Goal: Navigation & Orientation: Find specific page/section

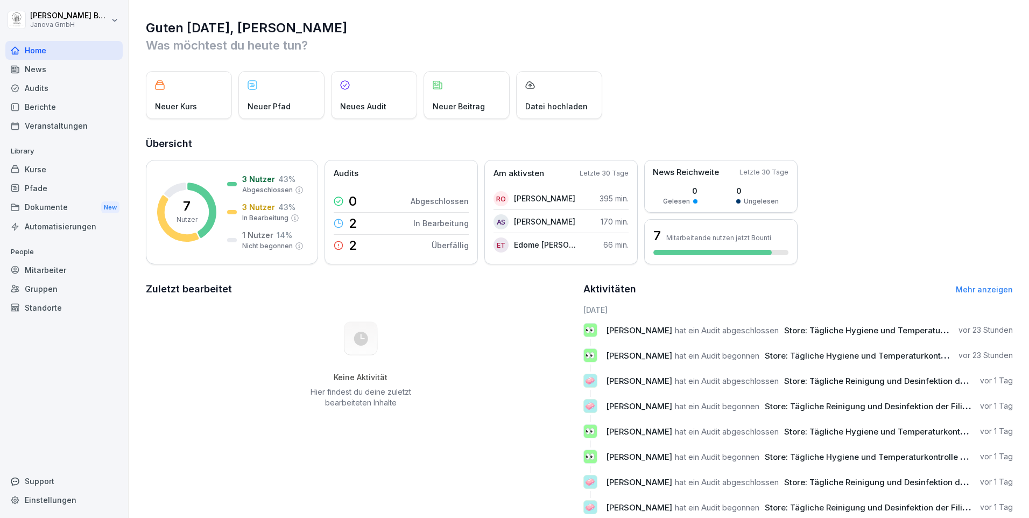
click at [890, 327] on span "Store: Tägliche Hygiene und Temperaturkontrolle bis 12.00 Mittag" at bounding box center [912, 330] width 257 height 10
click at [978, 291] on link "Mehr anzeigen" at bounding box center [984, 289] width 57 height 9
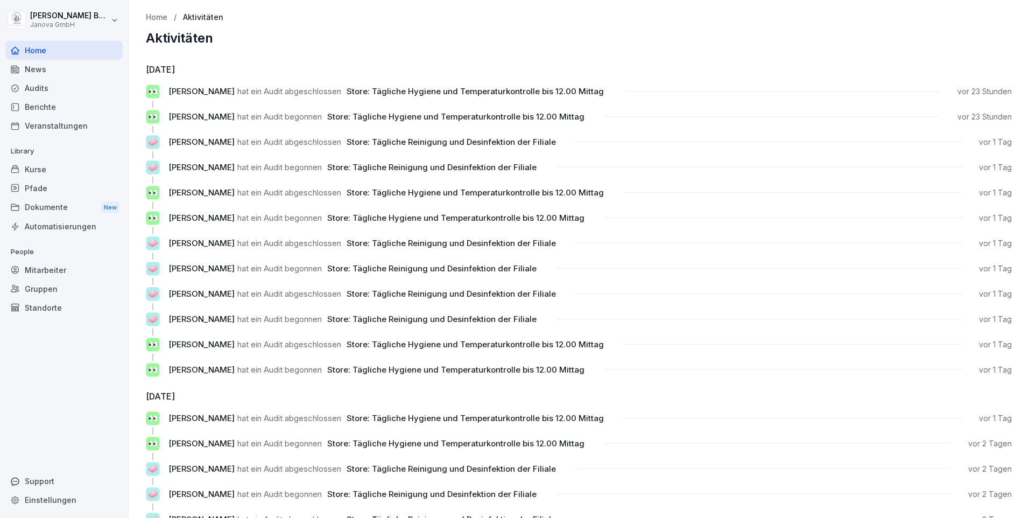
click at [40, 65] on div "News" at bounding box center [63, 69] width 117 height 19
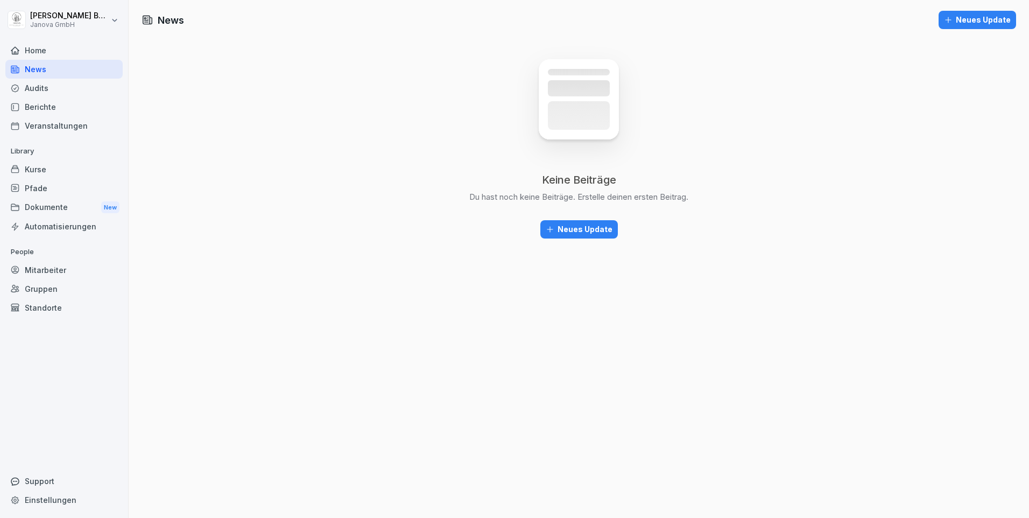
click at [38, 94] on div "Audits" at bounding box center [63, 88] width 117 height 19
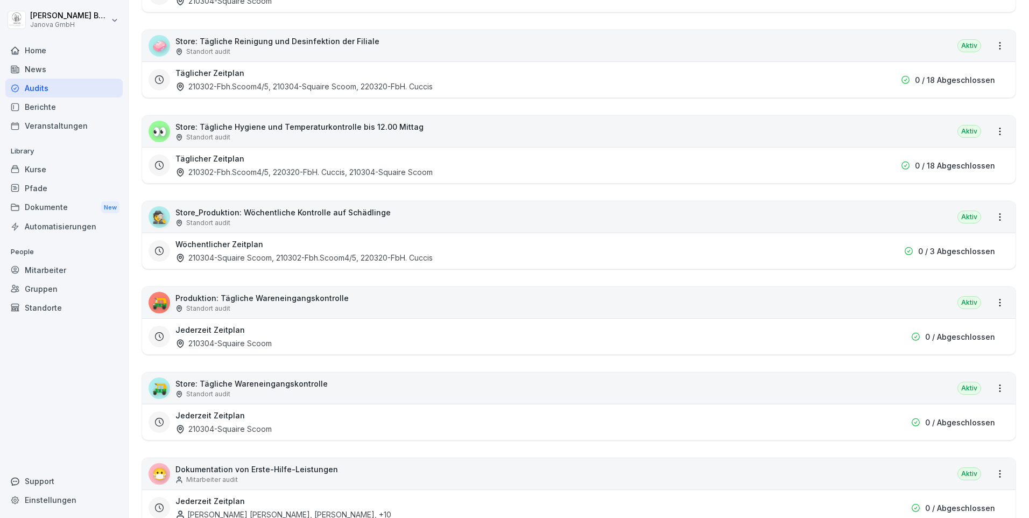
scroll to position [305, 0]
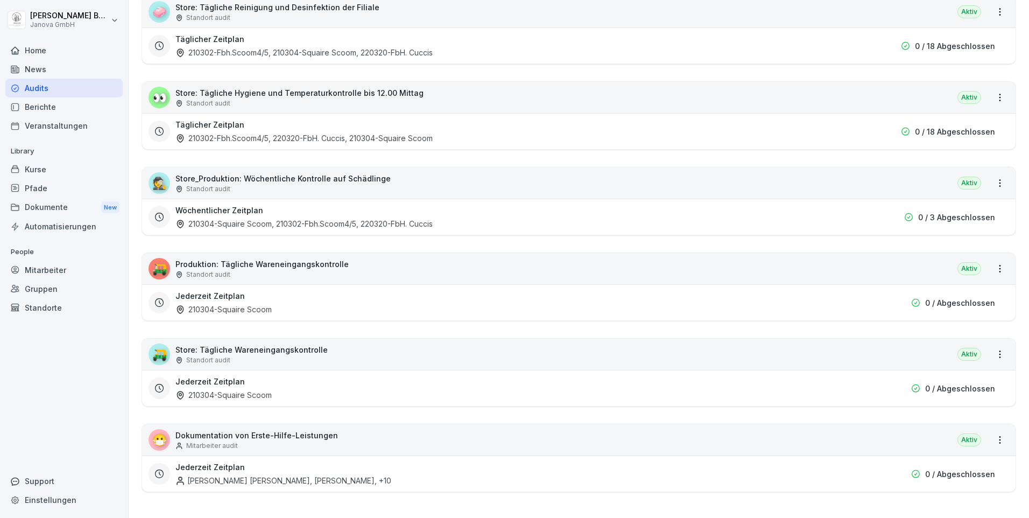
click at [44, 50] on div "Home" at bounding box center [63, 50] width 117 height 19
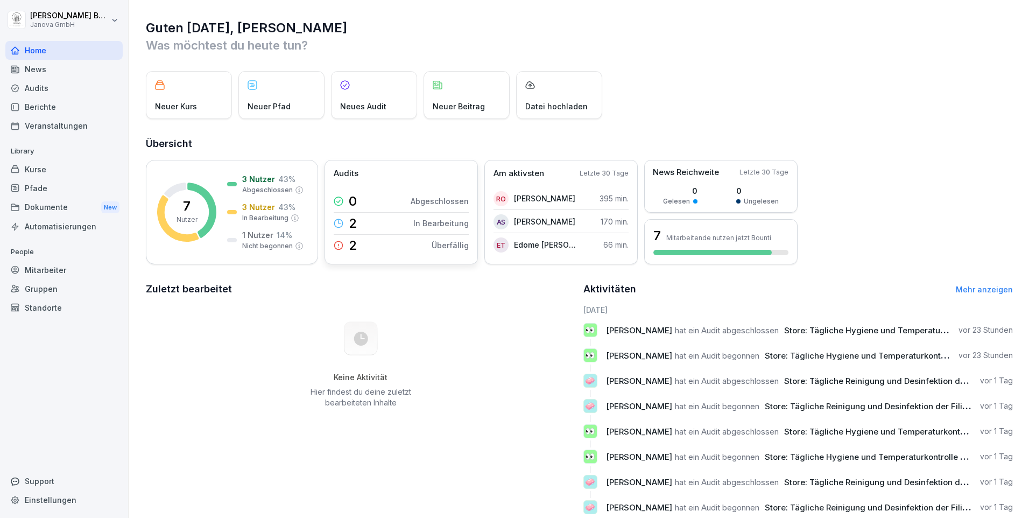
click at [336, 247] on icon at bounding box center [339, 246] width 10 height 10
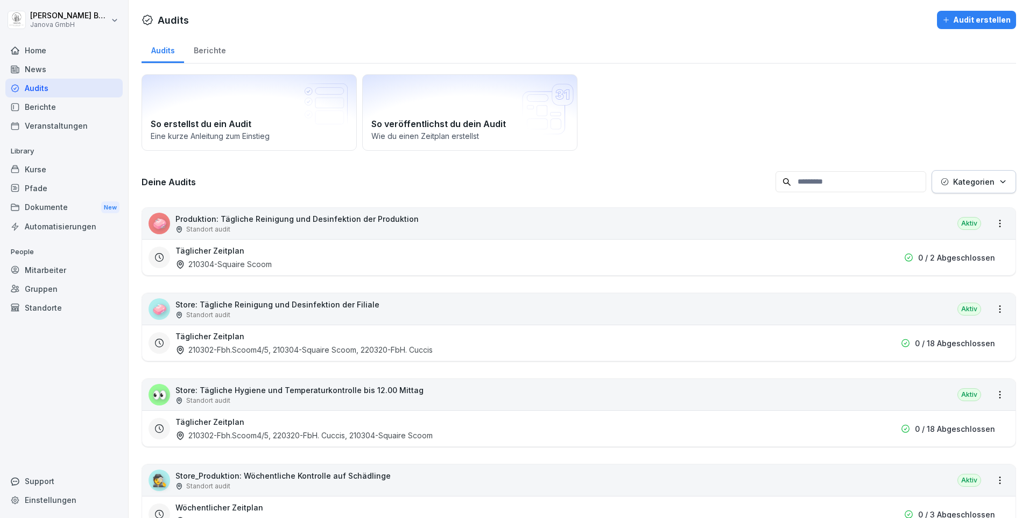
click at [999, 182] on button "Kategorien" at bounding box center [973, 181] width 84 height 23
click at [860, 177] on html "[PERSON_NAME] Janova GmbH Home News Audits Berichte Veranstaltungen Library Kur…" at bounding box center [514, 259] width 1029 height 518
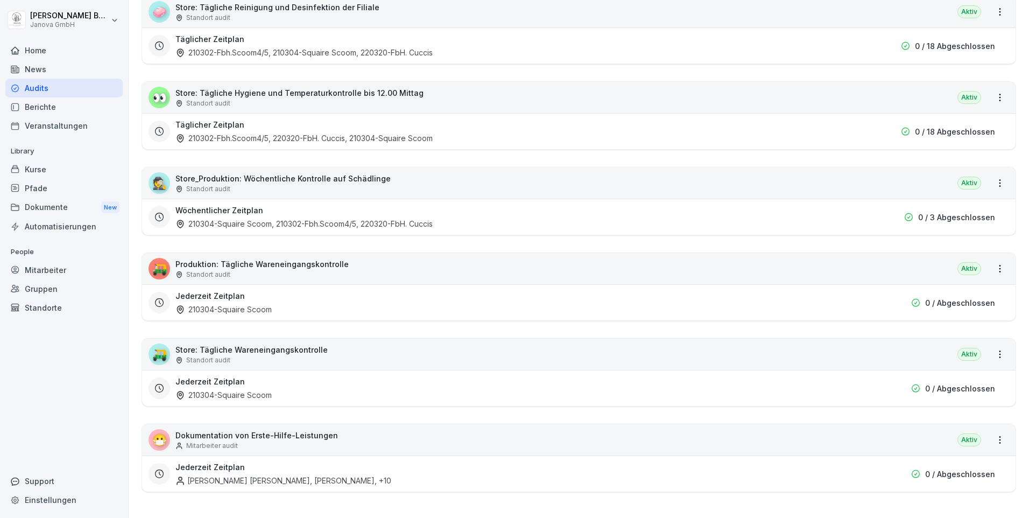
scroll to position [305, 0]
click at [221, 461] on h3 "Jederzeit Zeitplan" at bounding box center [209, 466] width 69 height 11
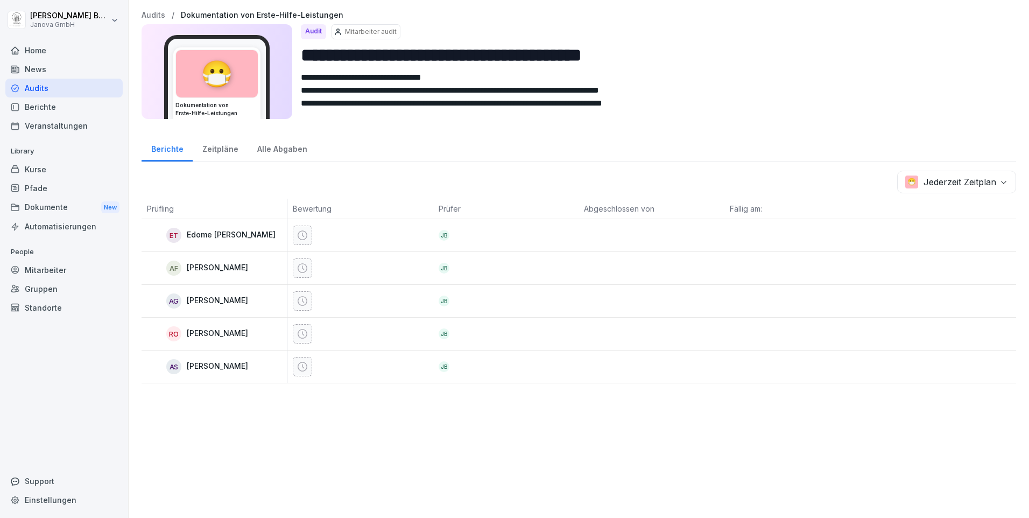
click at [214, 151] on div "Zeitpläne" at bounding box center [220, 147] width 55 height 27
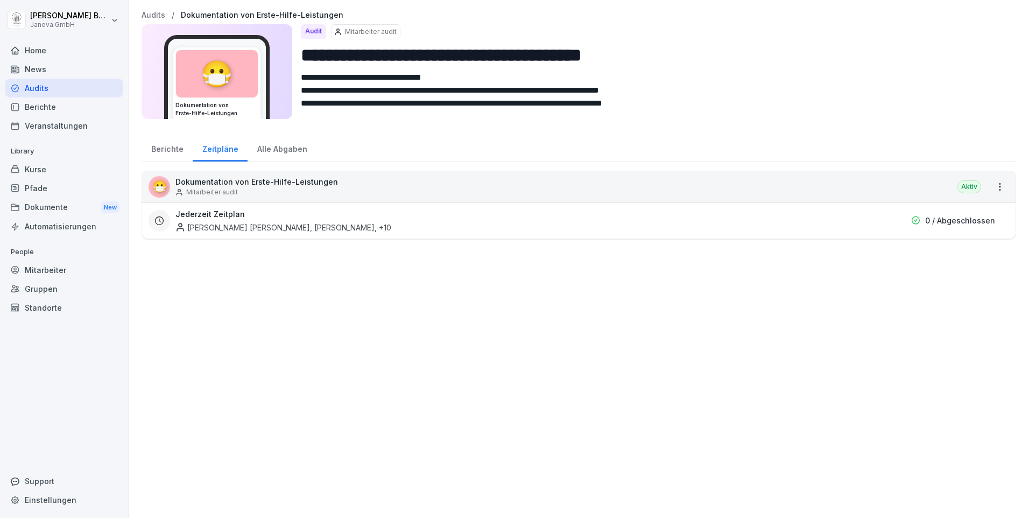
click at [283, 152] on div "Alle Abgaben" at bounding box center [282, 147] width 69 height 27
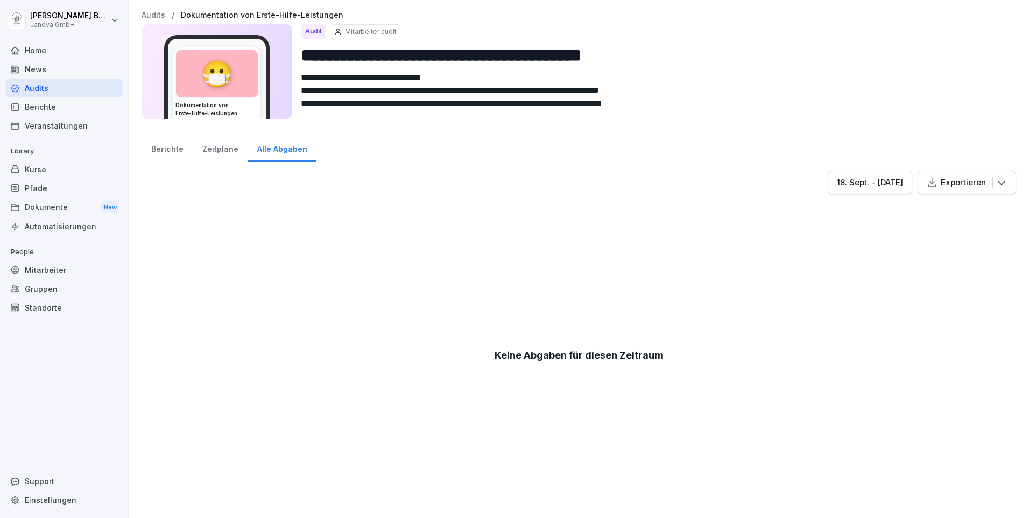
click at [166, 149] on div "Berichte" at bounding box center [167, 147] width 51 height 27
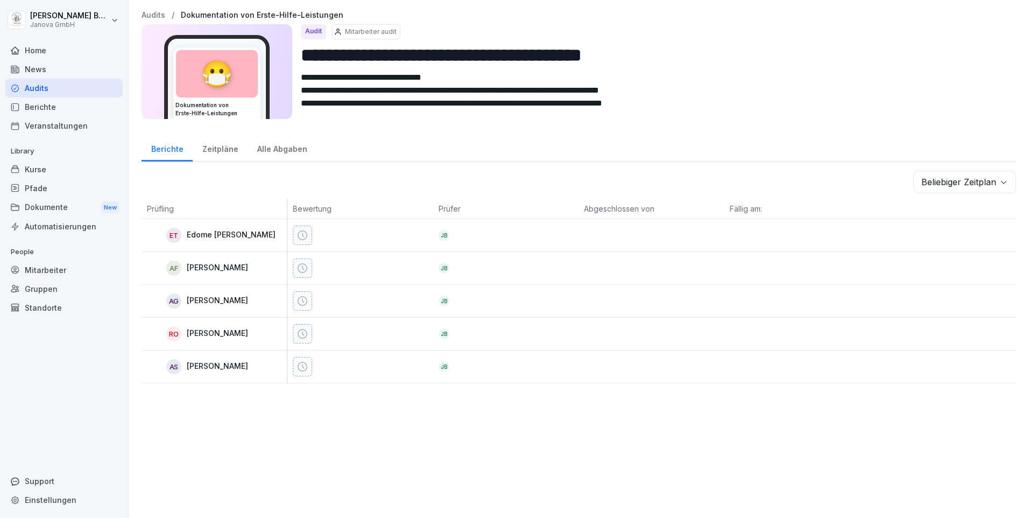
click at [384, 33] on p "Mitarbeiter audit" at bounding box center [371, 32] width 52 height 10
click at [223, 149] on div "Zeitpläne" at bounding box center [220, 147] width 55 height 27
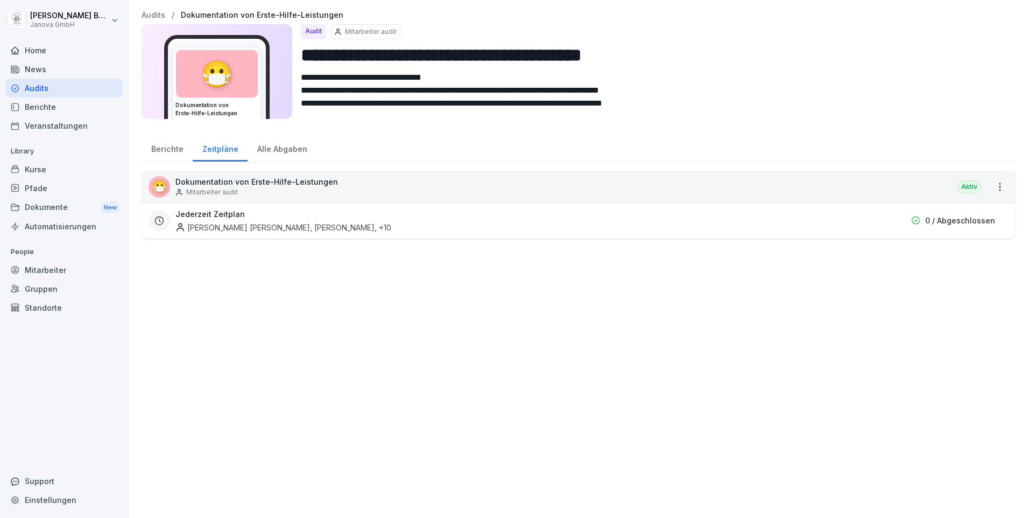
click at [270, 183] on p "Dokumentation von Erste-Hilfe-Leistungen" at bounding box center [256, 181] width 162 height 11
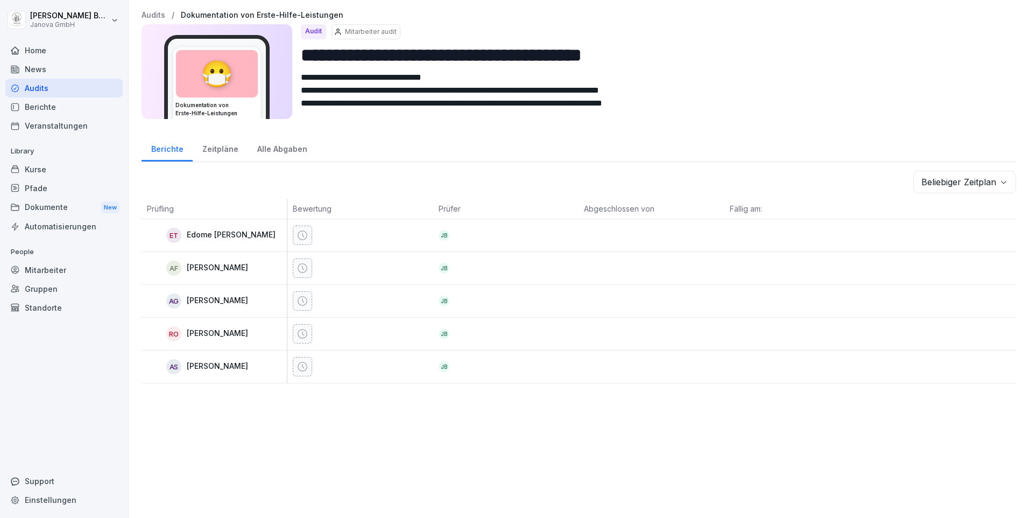
click at [277, 147] on div "Alle Abgaben" at bounding box center [282, 147] width 69 height 27
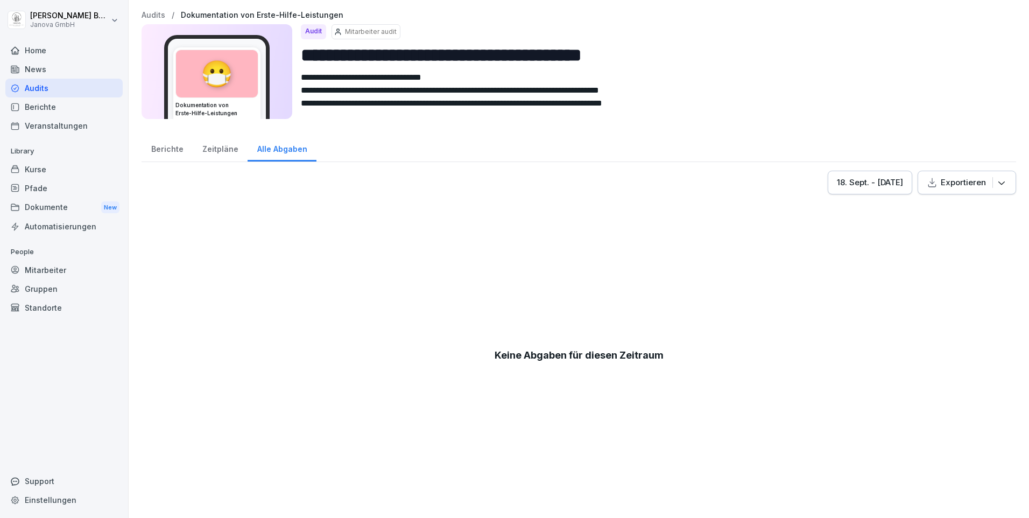
click at [172, 140] on div "Berichte" at bounding box center [167, 147] width 51 height 27
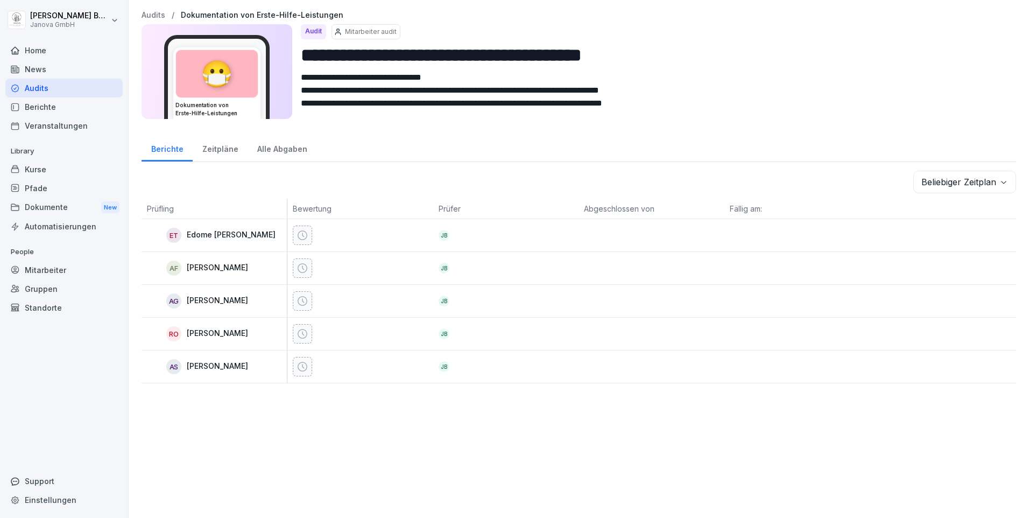
click at [42, 47] on div "Home" at bounding box center [63, 50] width 117 height 19
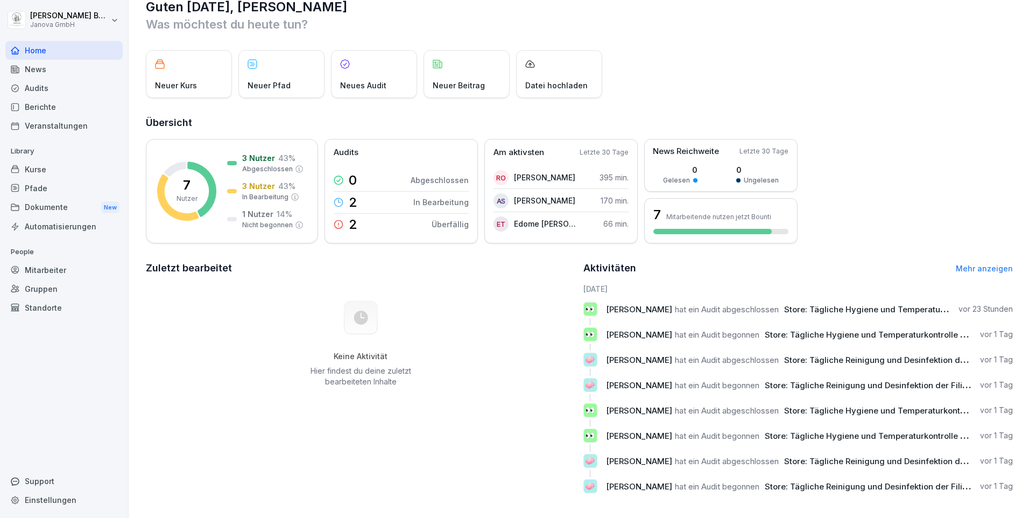
scroll to position [32, 0]
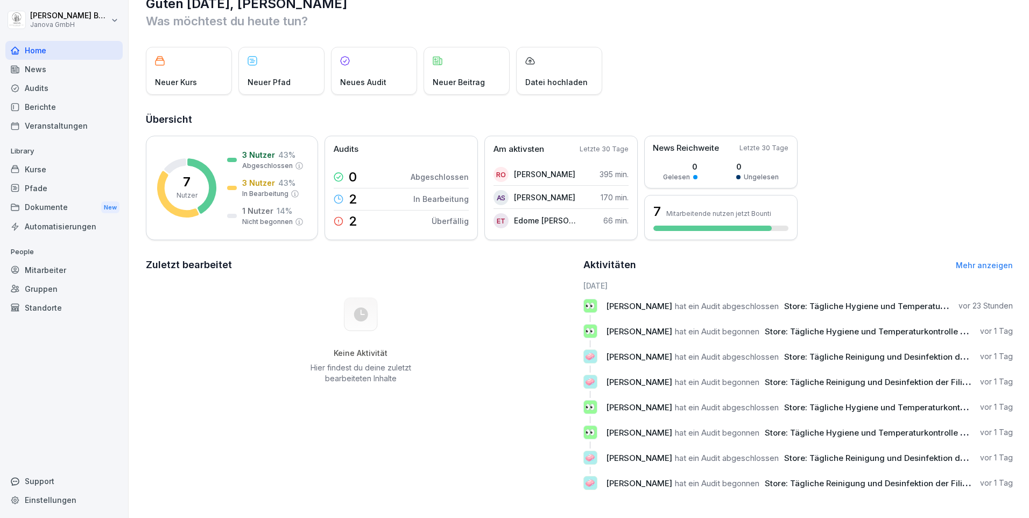
click at [45, 273] on div "Mitarbeiter" at bounding box center [63, 269] width 117 height 19
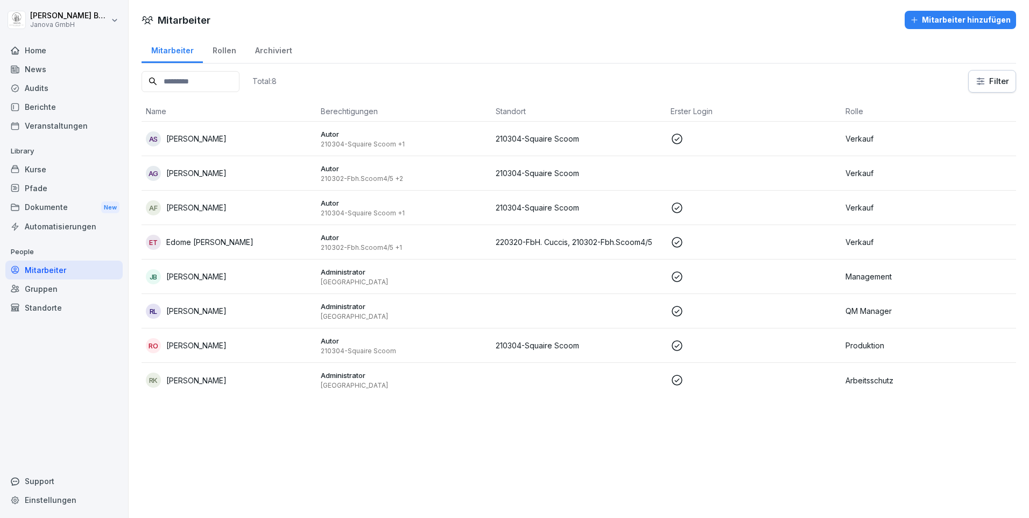
click at [47, 113] on div "Berichte" at bounding box center [63, 106] width 117 height 19
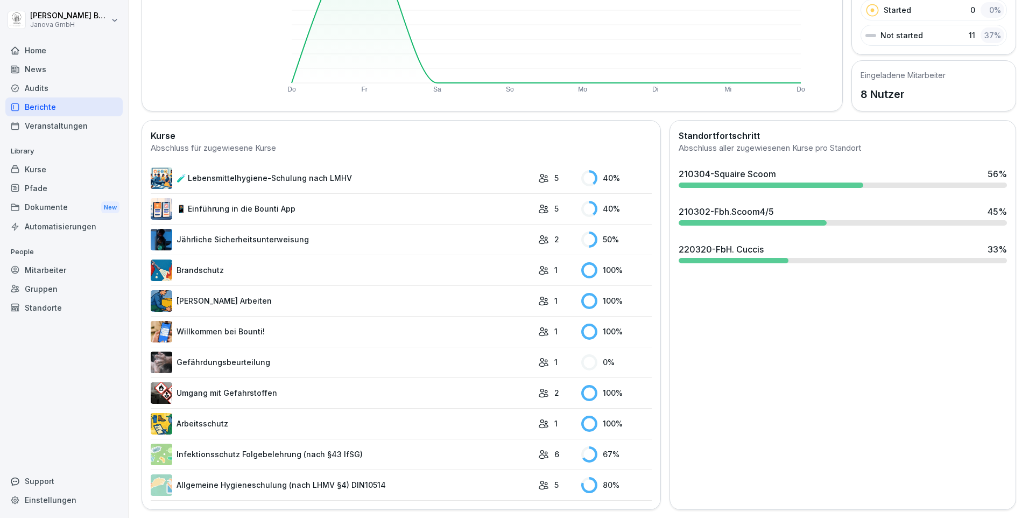
scroll to position [201, 0]
click at [59, 271] on div "Mitarbeiter" at bounding box center [63, 269] width 117 height 19
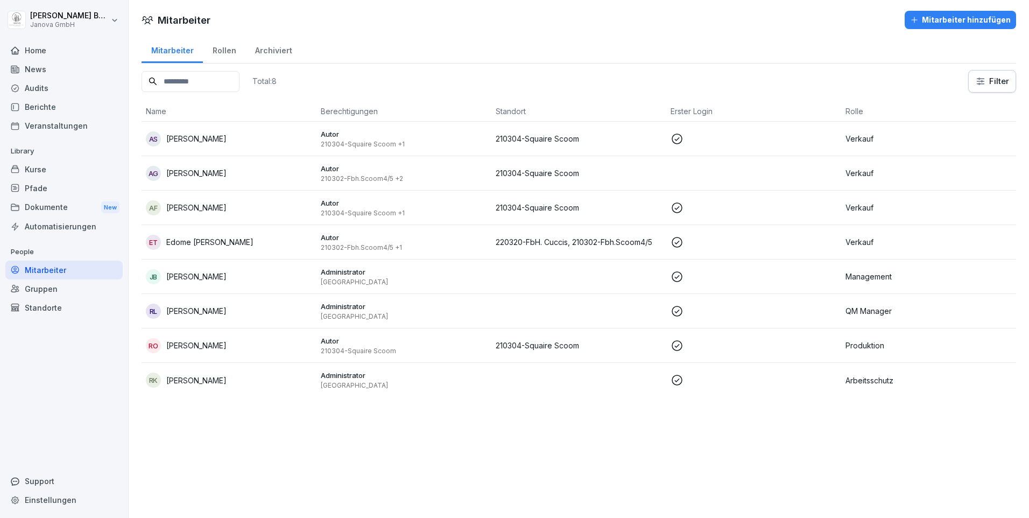
click at [36, 289] on div "Gruppen" at bounding box center [63, 288] width 117 height 19
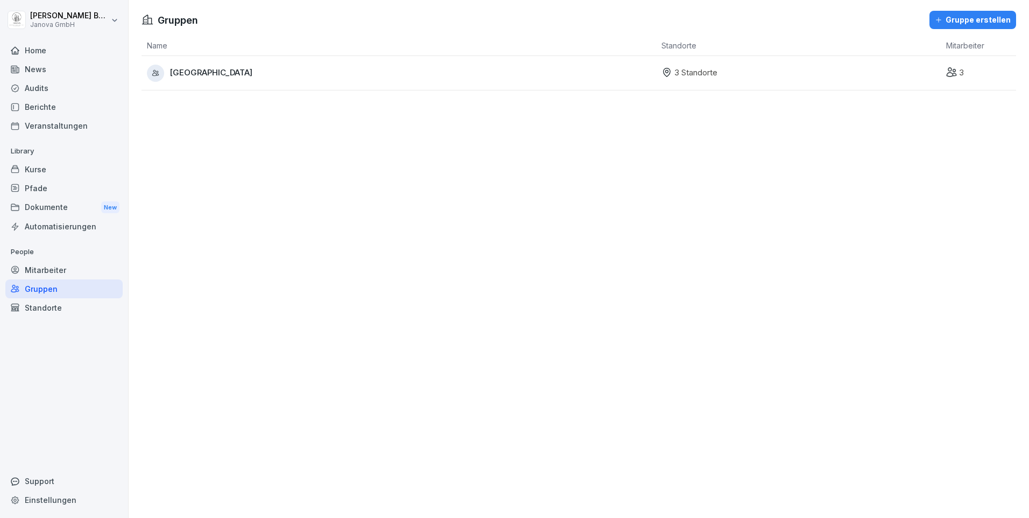
click at [41, 307] on div "Standorte" at bounding box center [63, 307] width 117 height 19
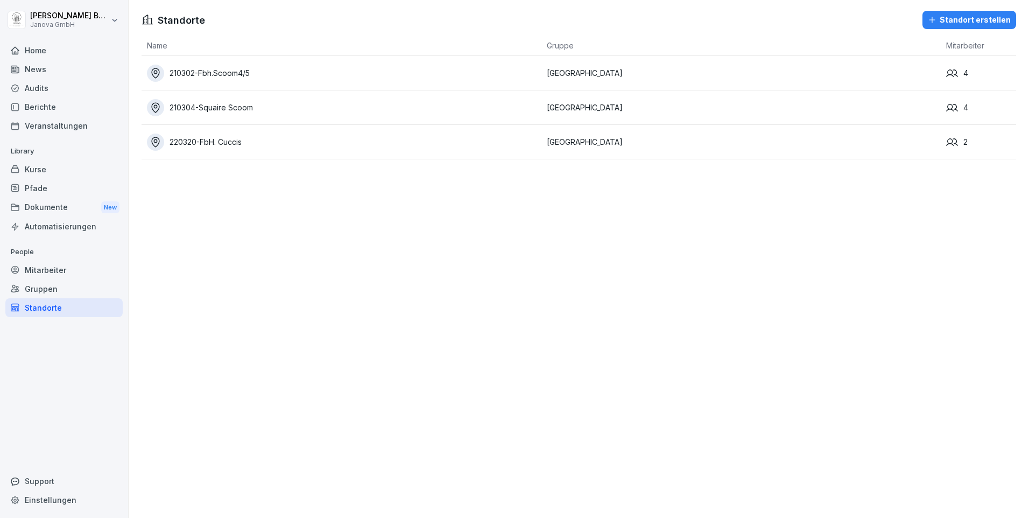
click at [51, 202] on div "Dokumente New" at bounding box center [63, 207] width 117 height 20
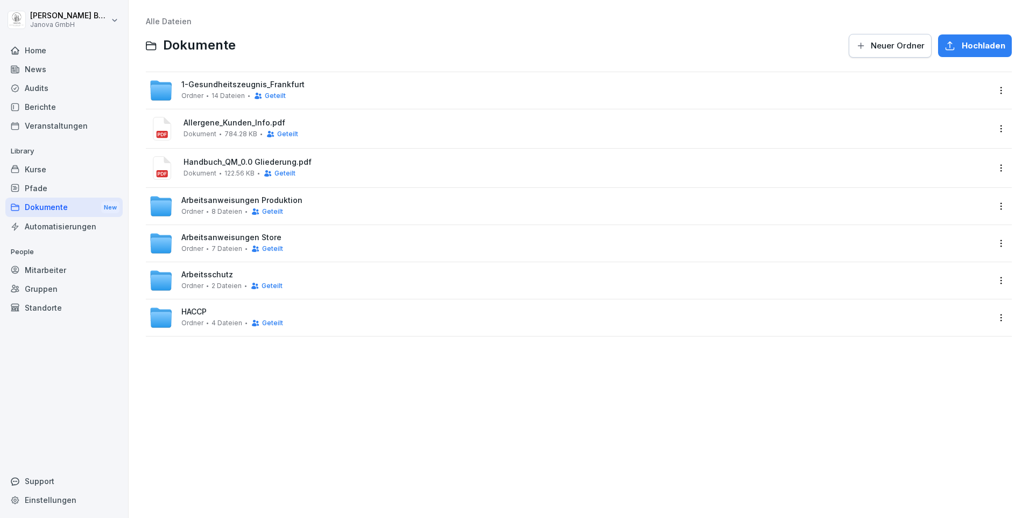
click at [45, 188] on div "Pfade" at bounding box center [63, 188] width 117 height 19
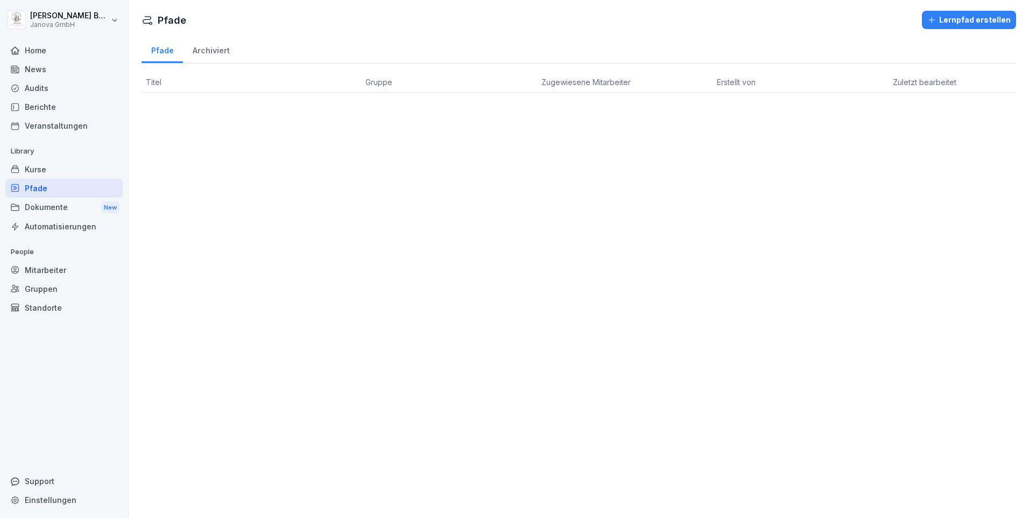
click at [43, 171] on div "Kurse" at bounding box center [63, 169] width 117 height 19
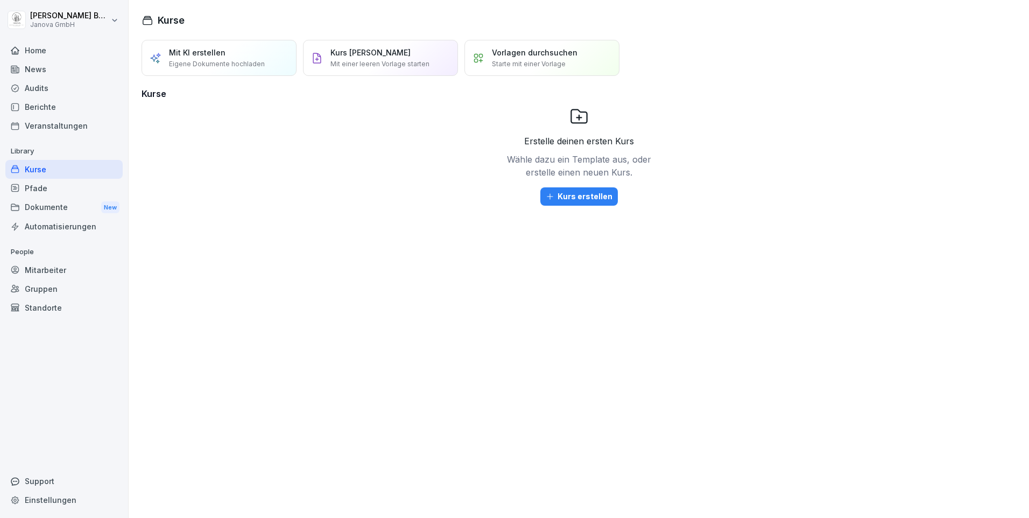
click at [40, 49] on div "Home" at bounding box center [63, 50] width 117 height 19
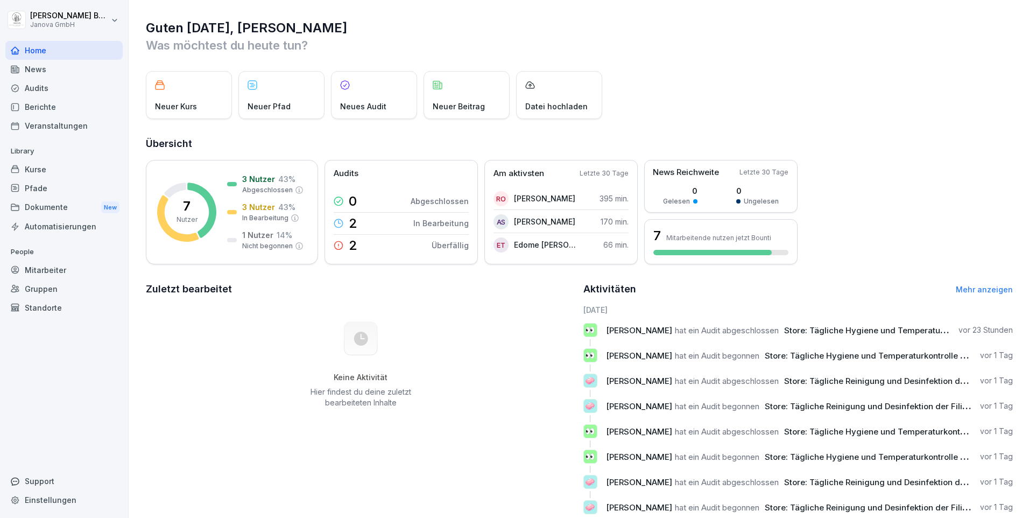
click at [42, 68] on div "News" at bounding box center [63, 69] width 117 height 19
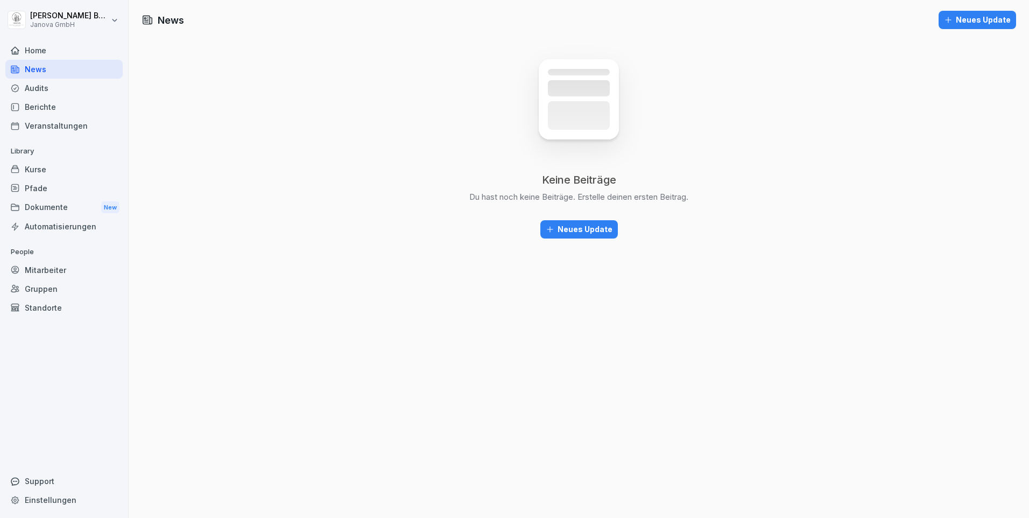
click at [116, 20] on html "[PERSON_NAME] Janova GmbH Home News Audits Berichte Veranstaltungen Library Kur…" at bounding box center [514, 259] width 1029 height 518
click at [365, 60] on html "[PERSON_NAME] Janova GmbH Home News Audits Berichte Veranstaltungen Library Kur…" at bounding box center [514, 259] width 1029 height 518
click at [44, 17] on html "[PERSON_NAME] Janova GmbH Home News Audits Berichte Veranstaltungen Library Kur…" at bounding box center [514, 259] width 1029 height 518
click at [73, 55] on div "Einstellungen" at bounding box center [69, 48] width 107 height 20
select select "**"
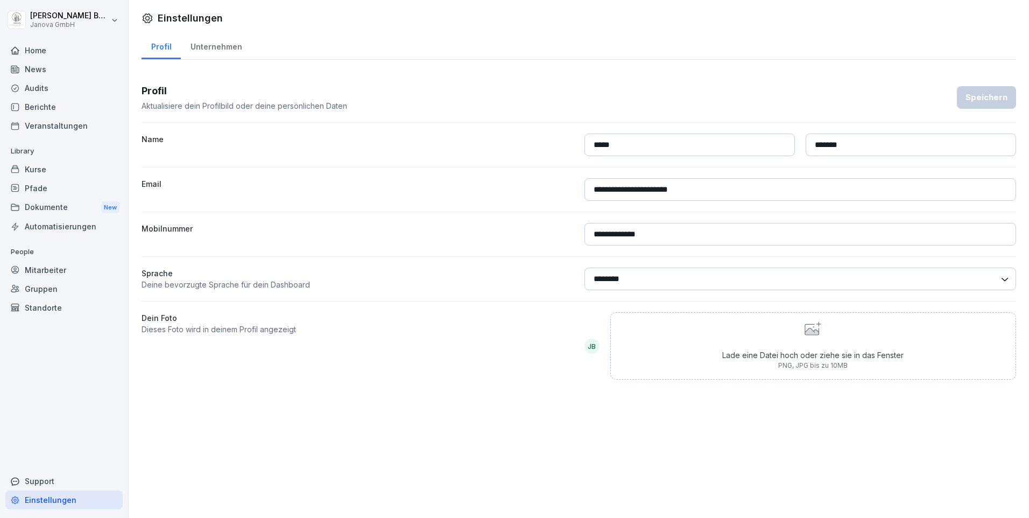
click at [996, 281] on select "******** *******" at bounding box center [800, 278] width 432 height 23
click at [522, 389] on div "**********" at bounding box center [579, 231] width 874 height 330
click at [52, 53] on div "Home" at bounding box center [63, 50] width 117 height 19
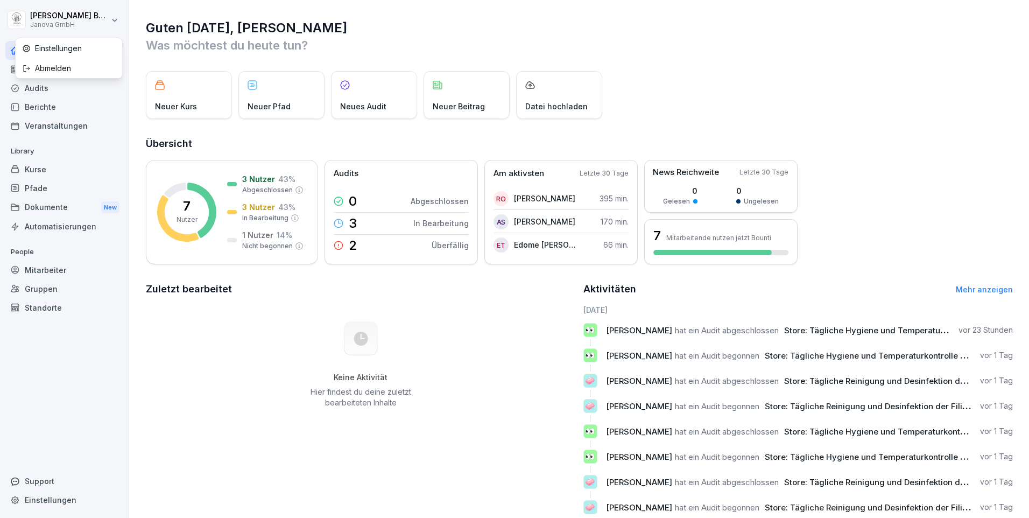
click at [51, 22] on html "[PERSON_NAME] Janova GmbH Home News Audits Berichte Veranstaltungen Library Kur…" at bounding box center [514, 259] width 1029 height 518
click at [56, 48] on div "Einstellungen" at bounding box center [69, 48] width 107 height 20
select select "**"
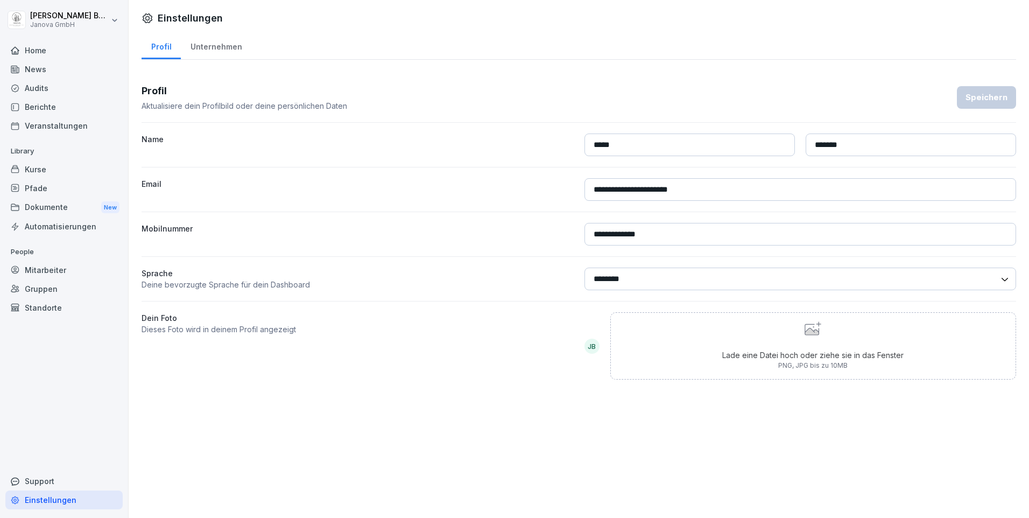
click at [217, 47] on div "Unternehmen" at bounding box center [216, 45] width 70 height 27
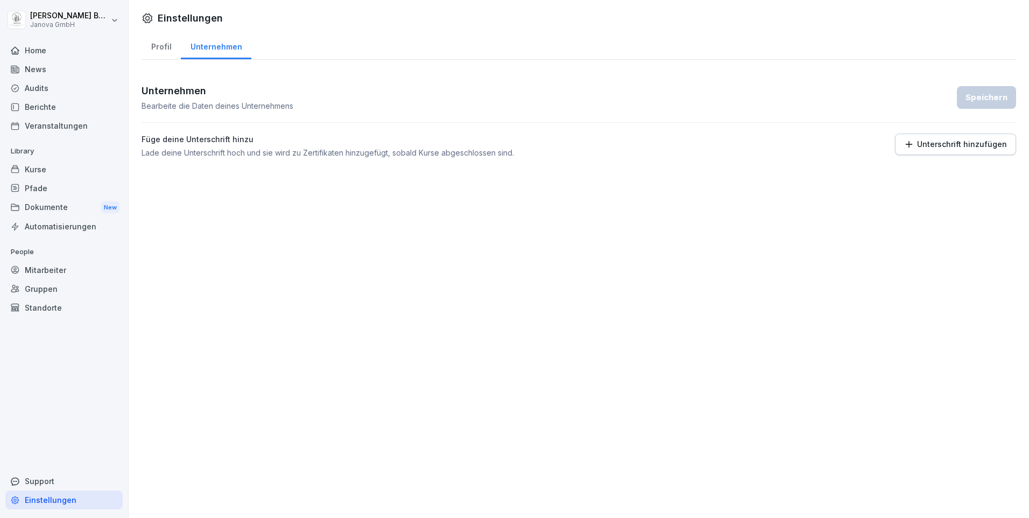
click at [166, 47] on div "Profil" at bounding box center [161, 45] width 39 height 27
select select "**"
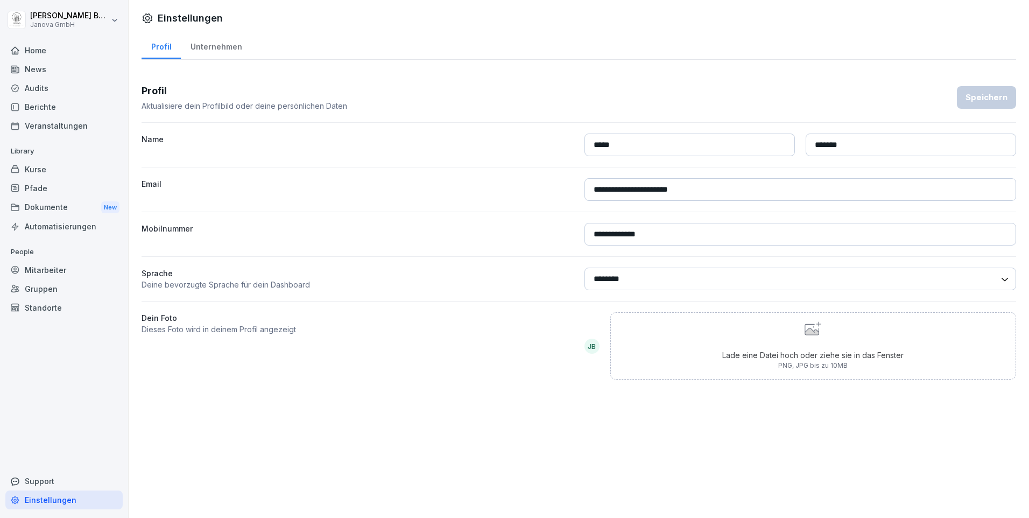
click at [65, 124] on div "Veranstaltungen" at bounding box center [63, 125] width 117 height 19
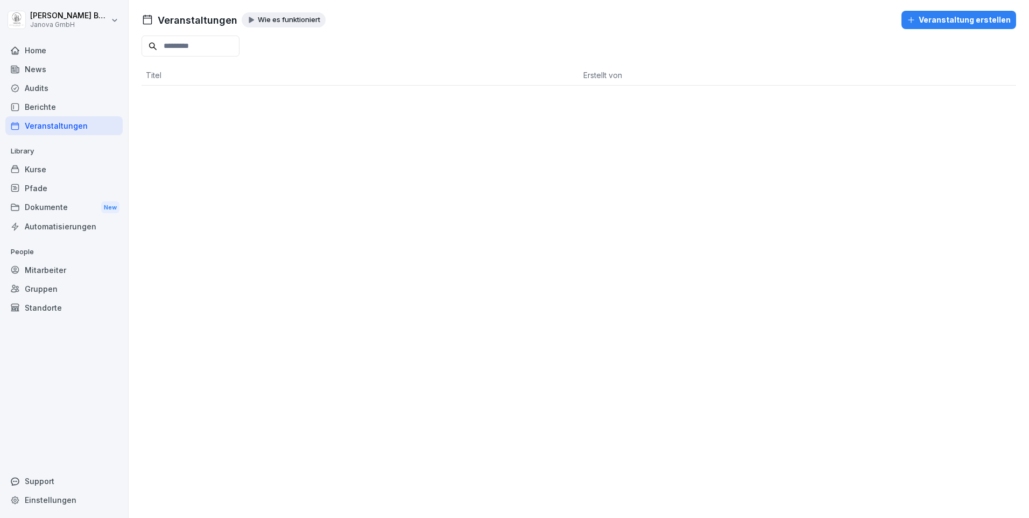
click at [29, 105] on div "Berichte" at bounding box center [63, 106] width 117 height 19
